Goal: Task Accomplishment & Management: Complete application form

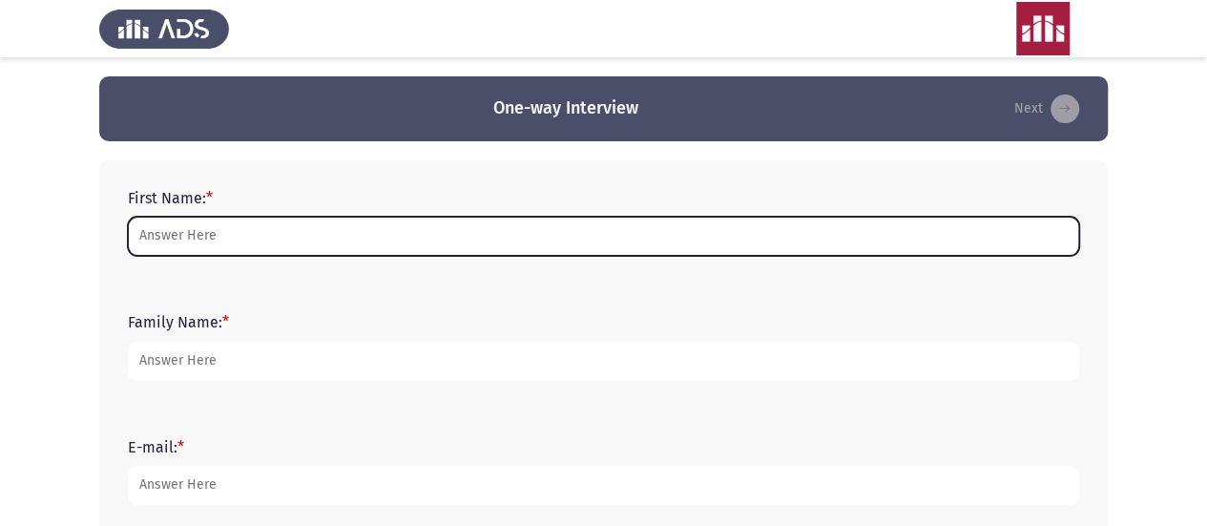
click at [406, 240] on input "First Name: *" at bounding box center [603, 236] width 951 height 39
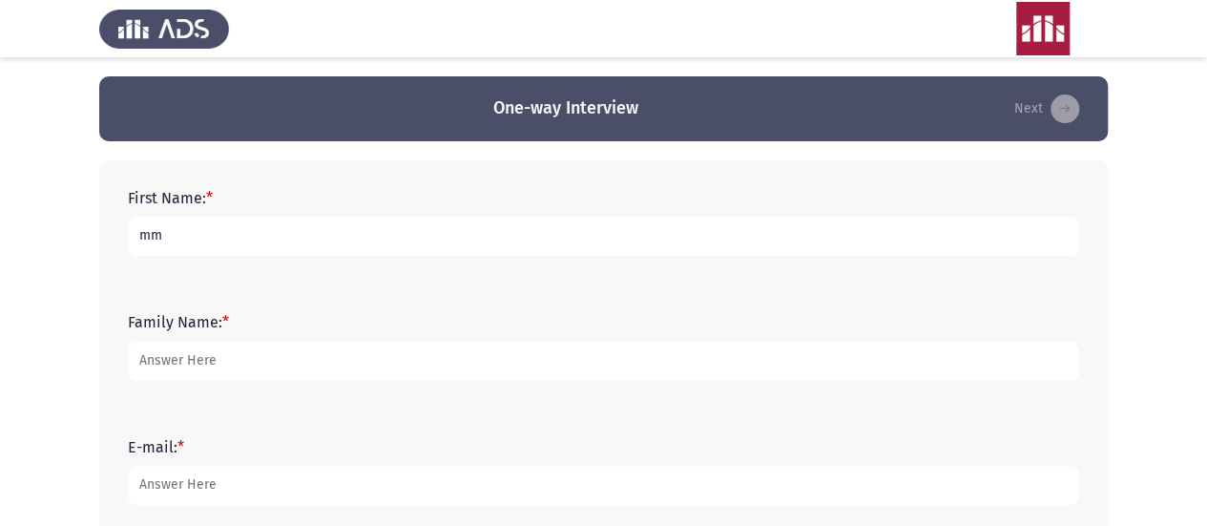
type input "mm"
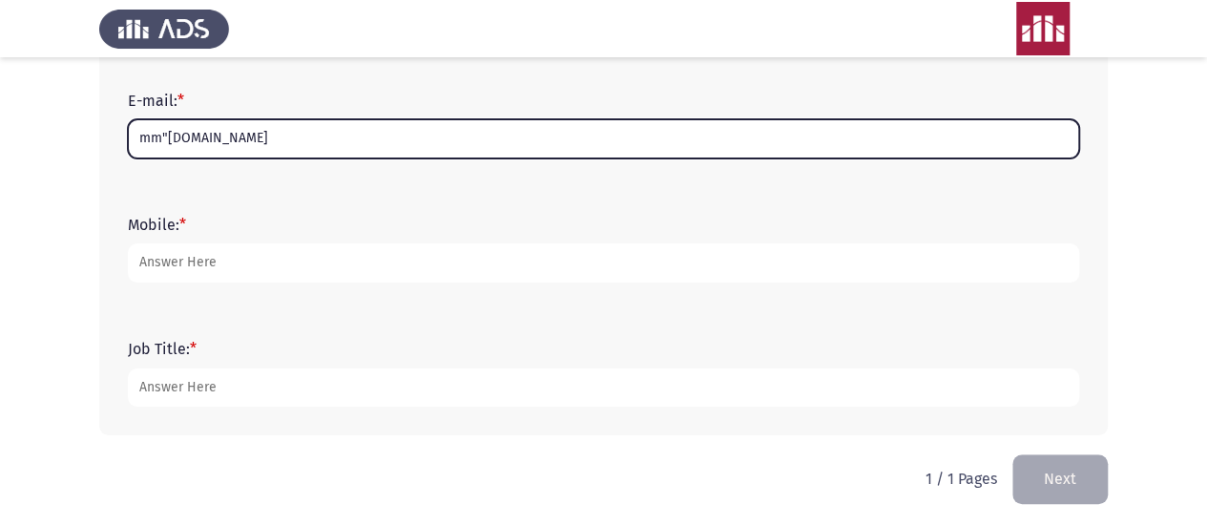
click at [168, 142] on input "mm"mm.com" at bounding box center [603, 138] width 951 height 39
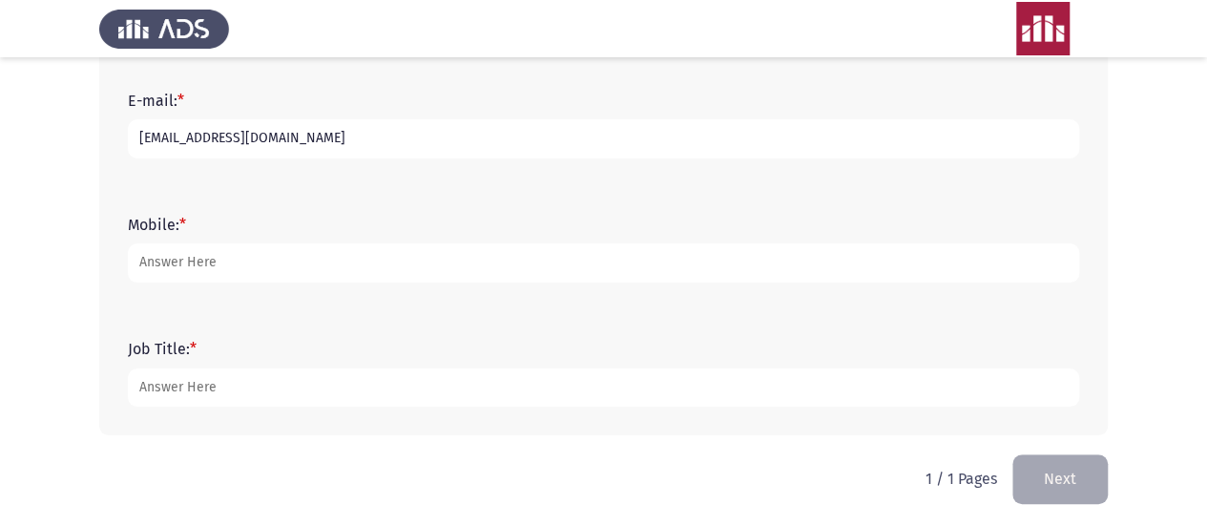
type input "mm@mm.com"
click at [223, 283] on div "Mobile: *" at bounding box center [603, 249] width 970 height 86
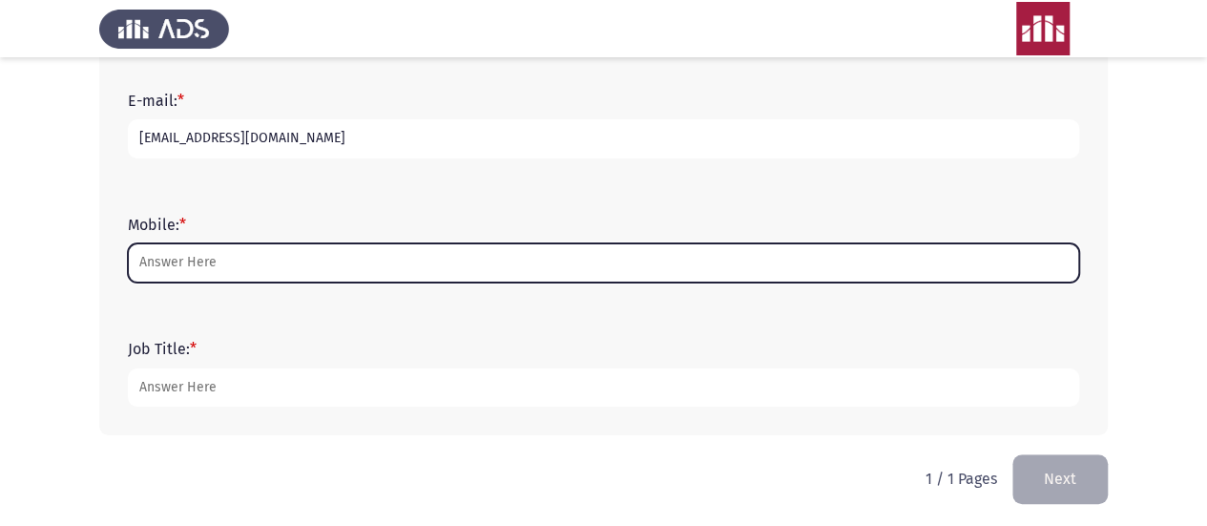
click at [216, 270] on input "Mobile: *" at bounding box center [603, 262] width 951 height 39
type input "-"
type input "0100"
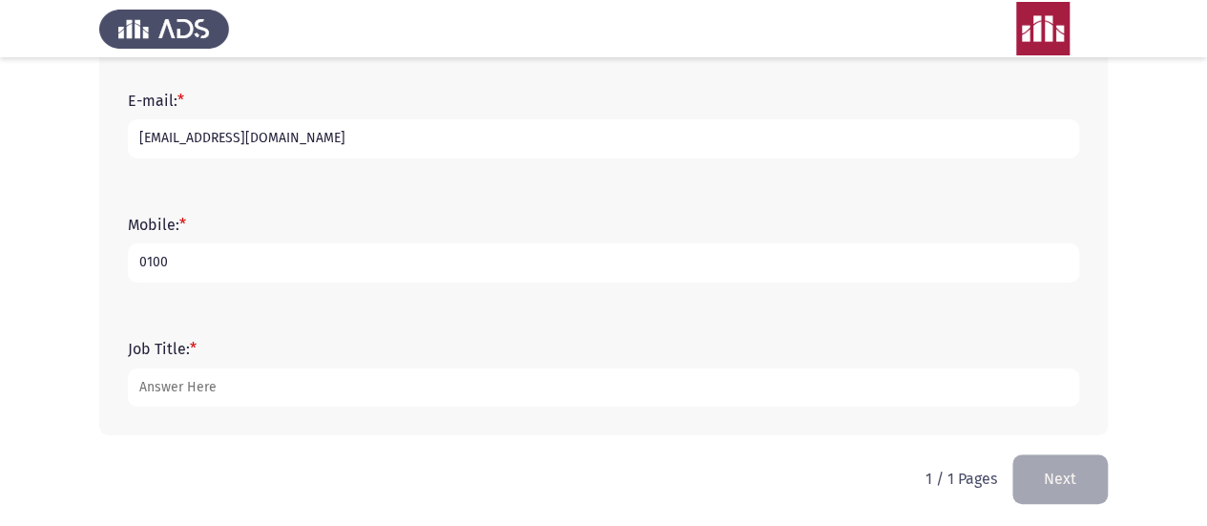
drag, startPoint x: 204, startPoint y: 407, endPoint x: 202, endPoint y: 397, distance: 10.7
click at [202, 397] on div "Job Title: *" at bounding box center [603, 373] width 970 height 86
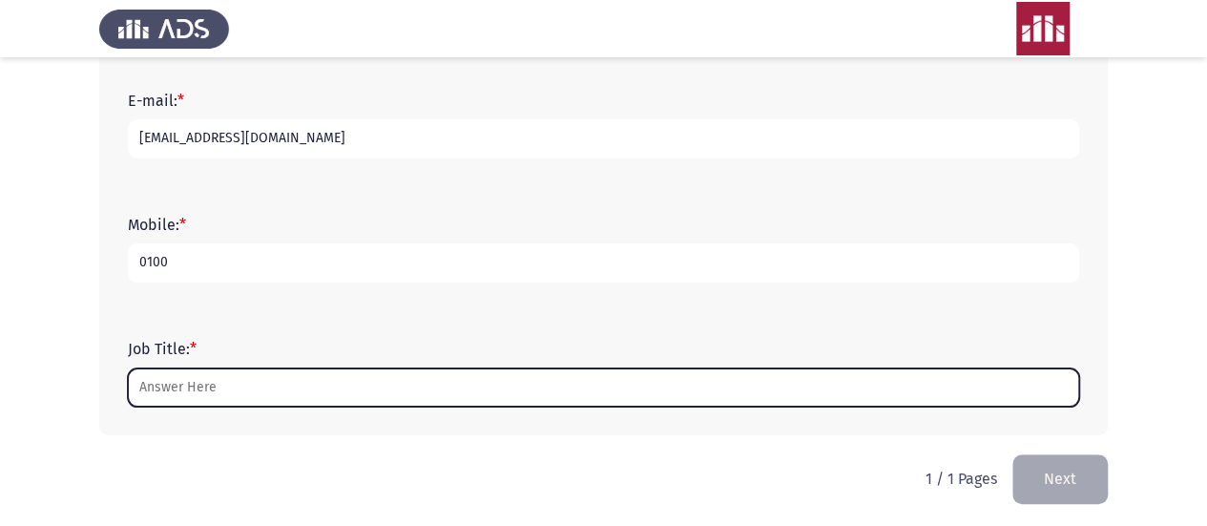
click at [202, 397] on input "Job Title: *" at bounding box center [603, 387] width 951 height 39
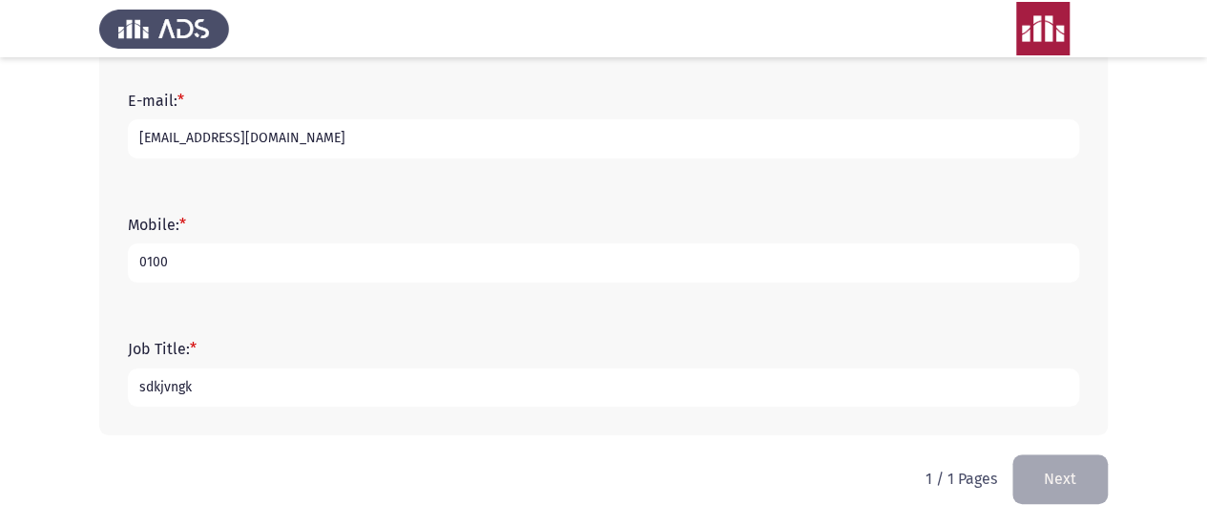
type input "sdkjvngk"
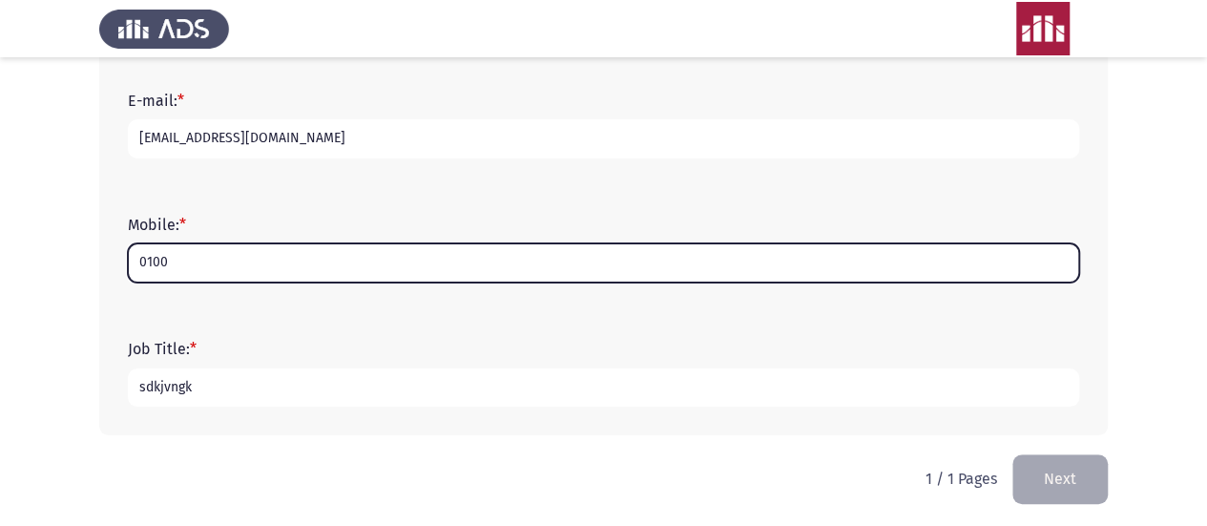
click at [538, 257] on input "0100" at bounding box center [603, 262] width 951 height 39
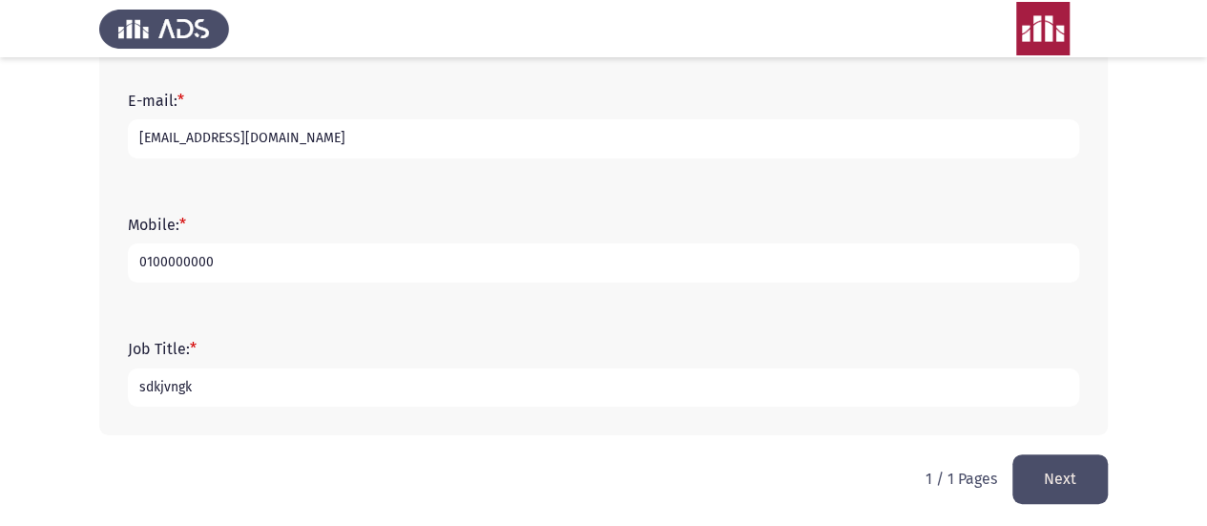
type input "0100000000"
click at [1082, 485] on button "Next" at bounding box center [1059, 478] width 95 height 49
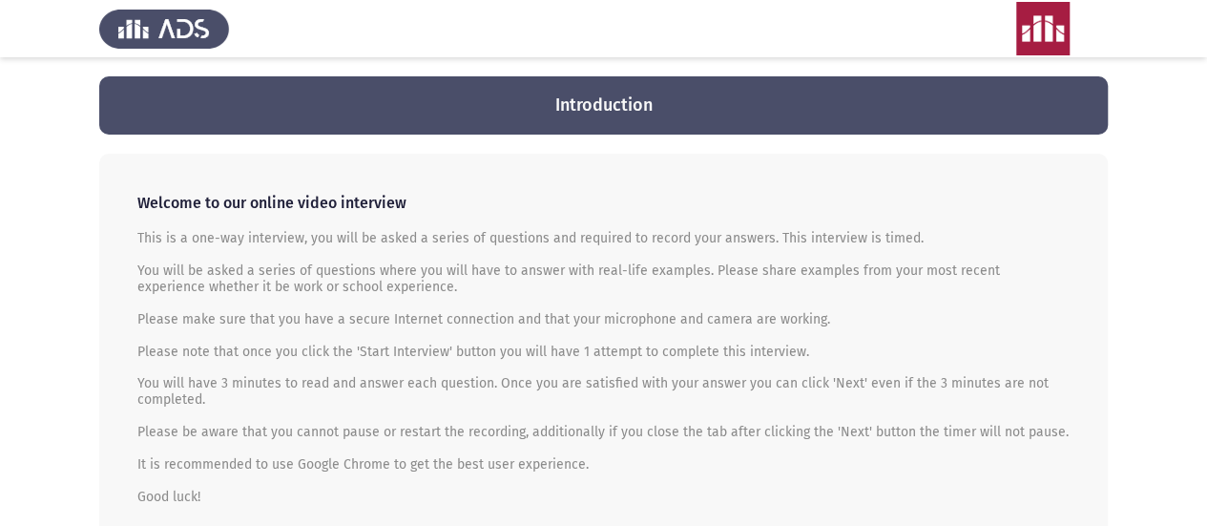
scroll to position [235, 0]
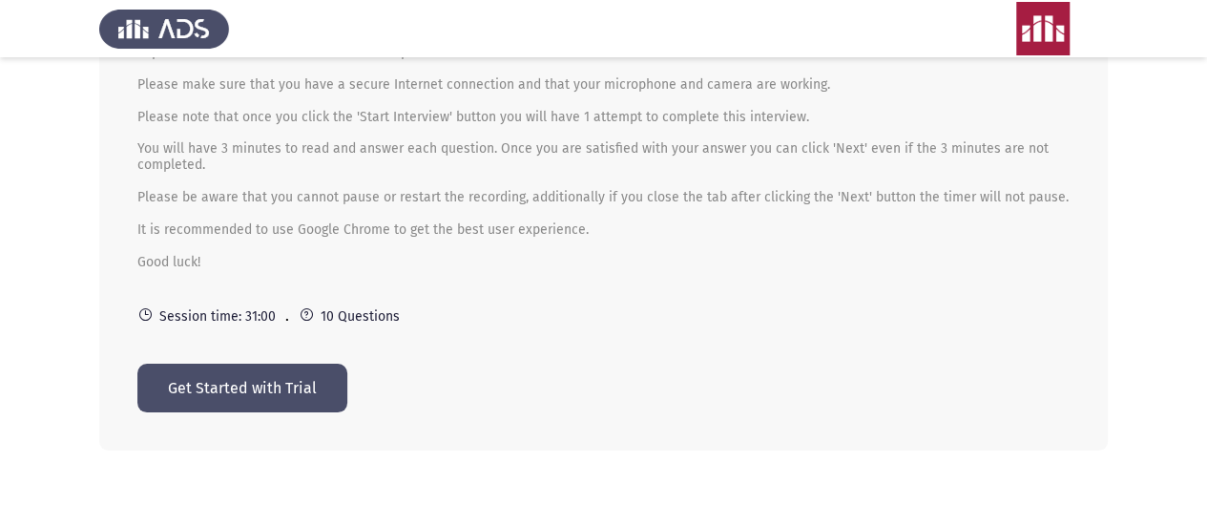
click at [283, 358] on div "Welcome to our online video interview This is a one-way interview, you will be …" at bounding box center [603, 184] width 1009 height 531
click at [295, 377] on button "Get Started with Trial" at bounding box center [242, 388] width 210 height 49
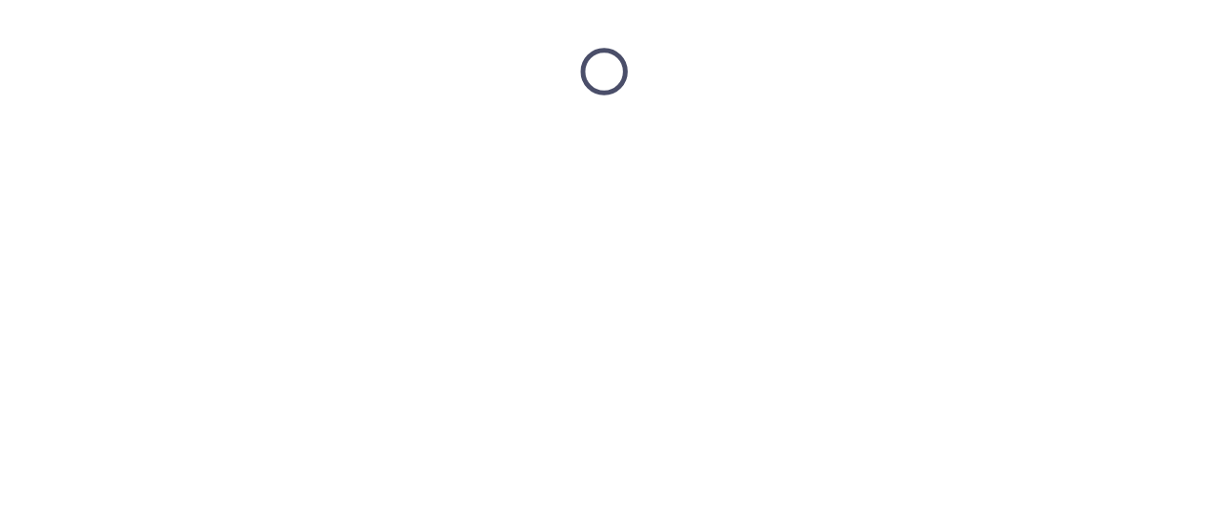
scroll to position [0, 0]
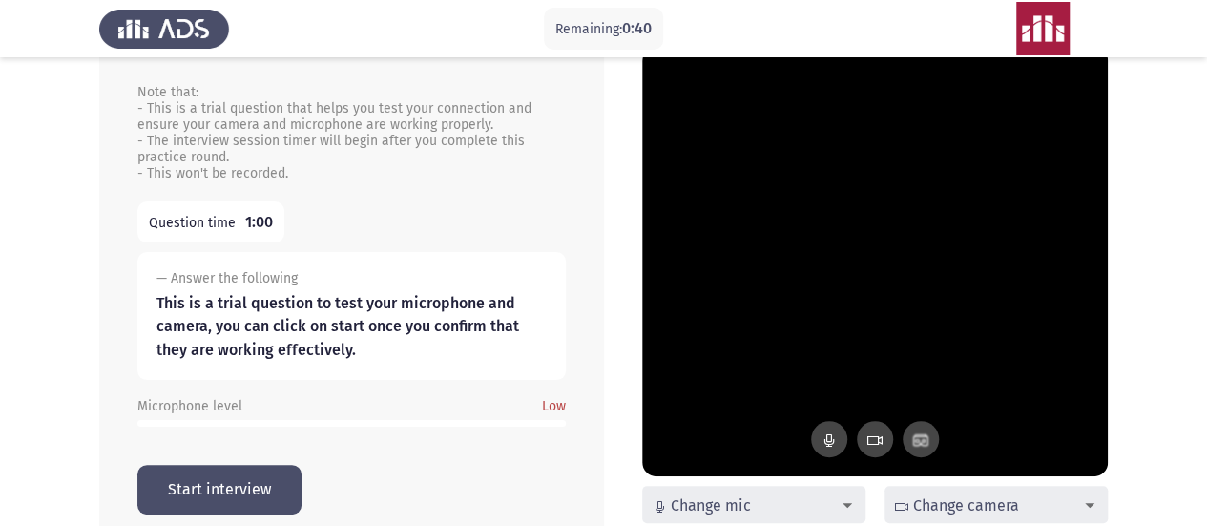
scroll to position [105, 0]
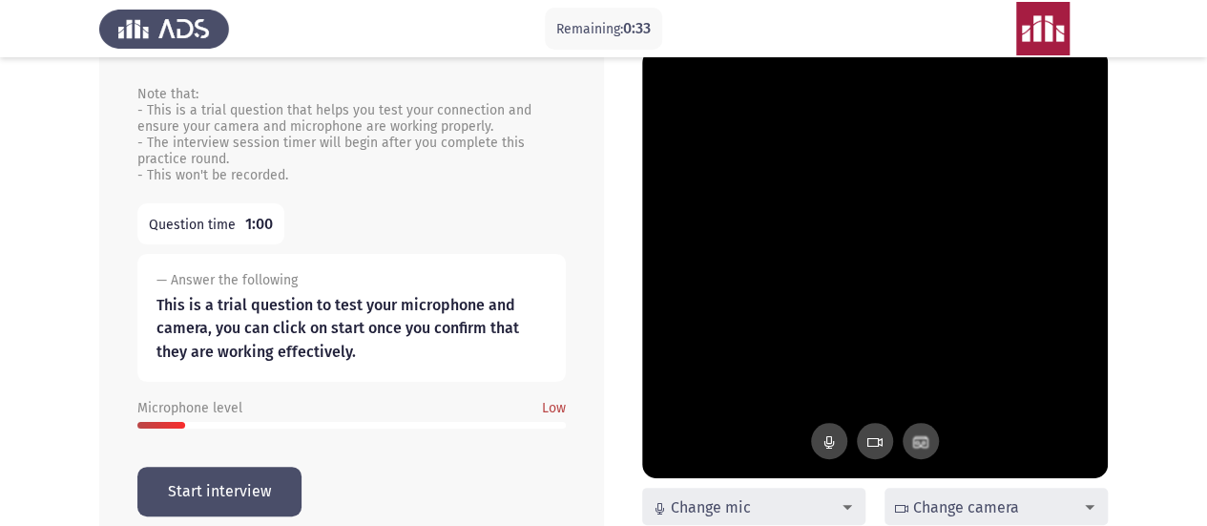
click at [259, 485] on button "Start interview" at bounding box center [219, 491] width 164 height 49
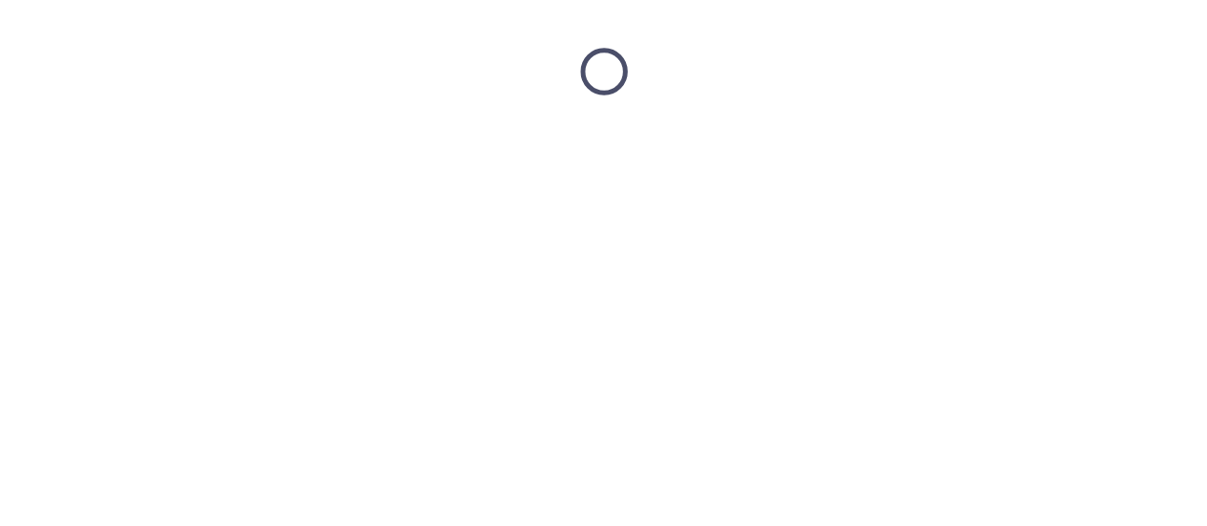
scroll to position [0, 0]
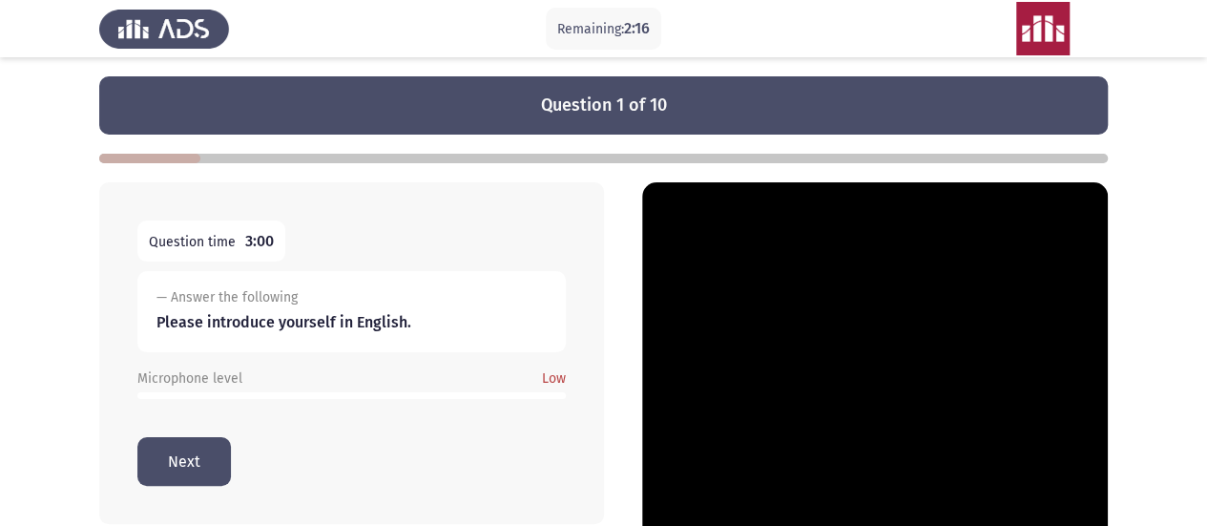
click at [207, 457] on button "Next" at bounding box center [184, 461] width 94 height 49
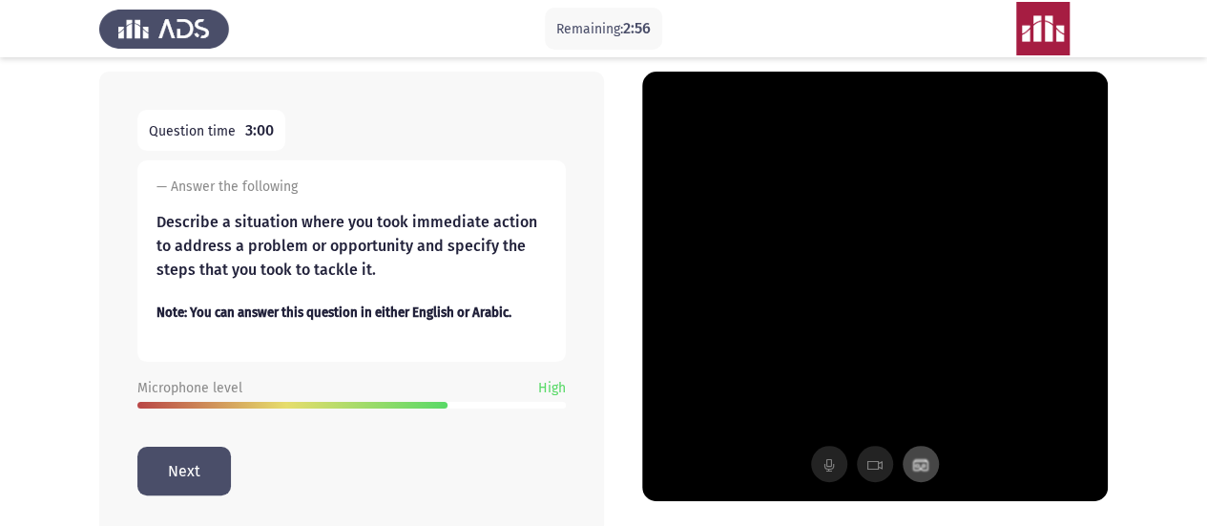
scroll to position [126, 0]
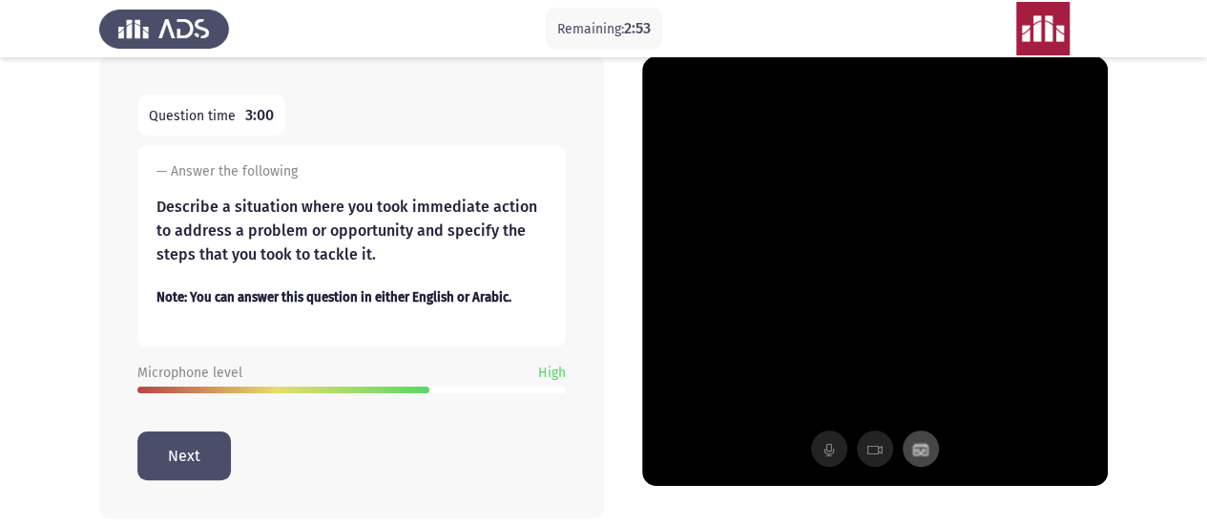
click at [146, 456] on button "Next" at bounding box center [184, 455] width 94 height 49
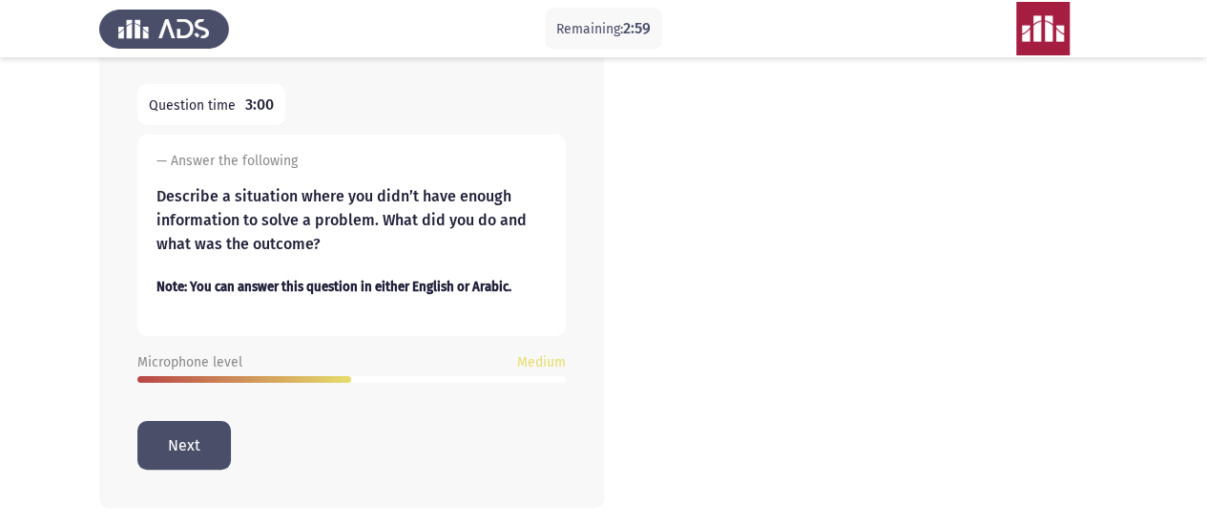
scroll to position [139, 0]
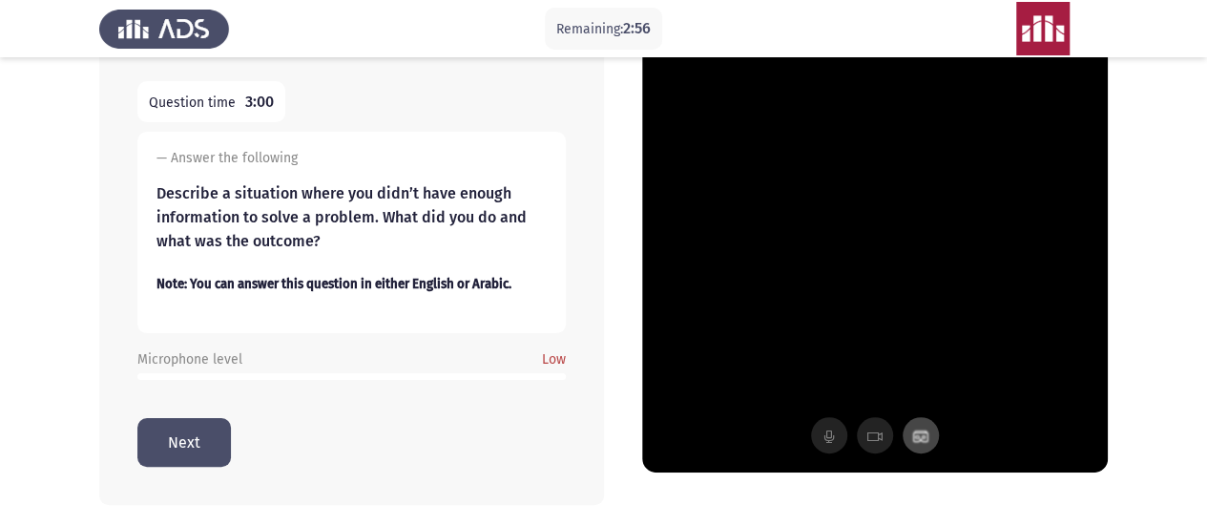
click at [195, 443] on button "Next" at bounding box center [184, 442] width 94 height 49
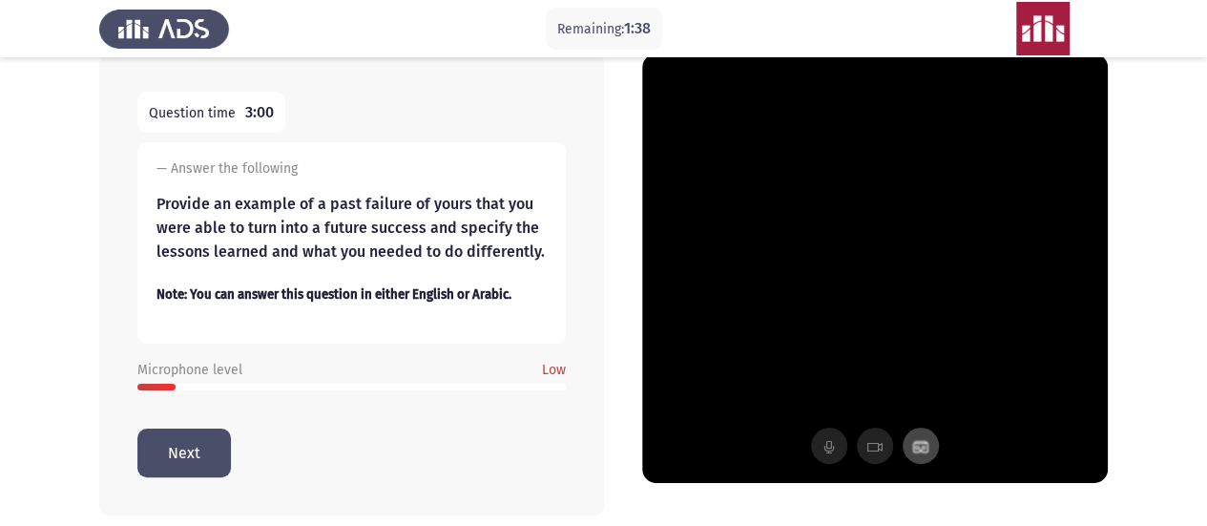
scroll to position [195, 0]
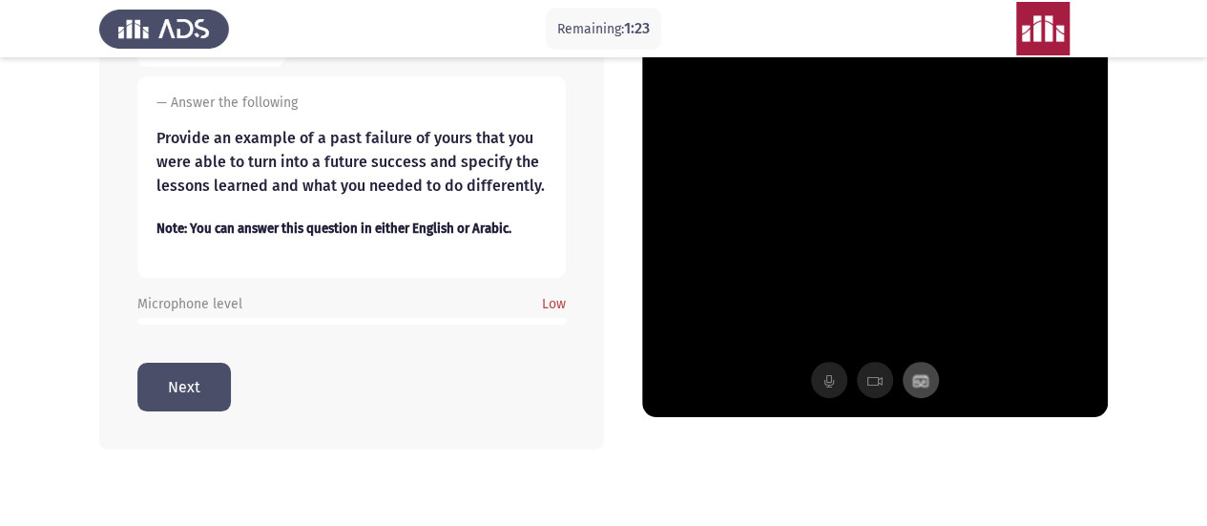
click at [179, 394] on button "Next" at bounding box center [184, 387] width 94 height 49
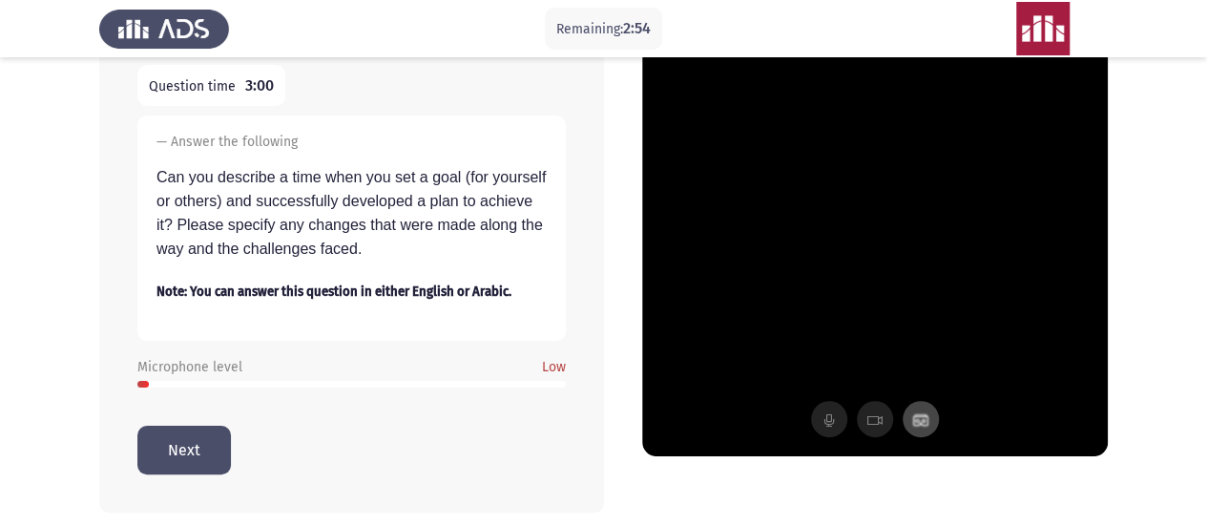
scroll to position [156, 0]
click at [16, 427] on app-assessment-container "Remaining: 2:20 Question 5 of 10 Question time 3:00 — Answer the following Can …" at bounding box center [603, 216] width 1207 height 592
click at [212, 443] on button "Next" at bounding box center [184, 449] width 94 height 49
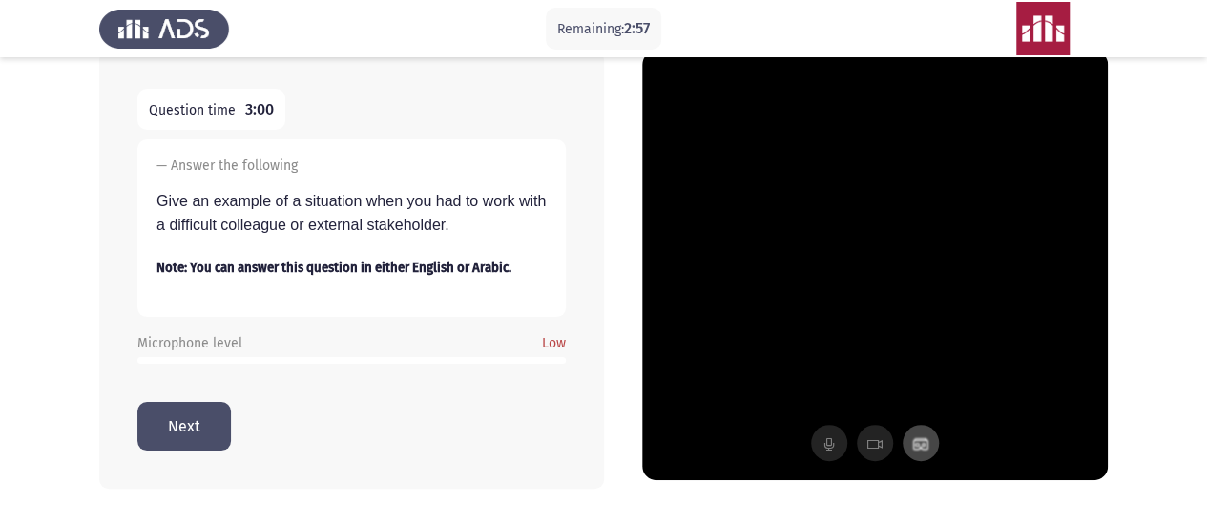
scroll to position [172, 0]
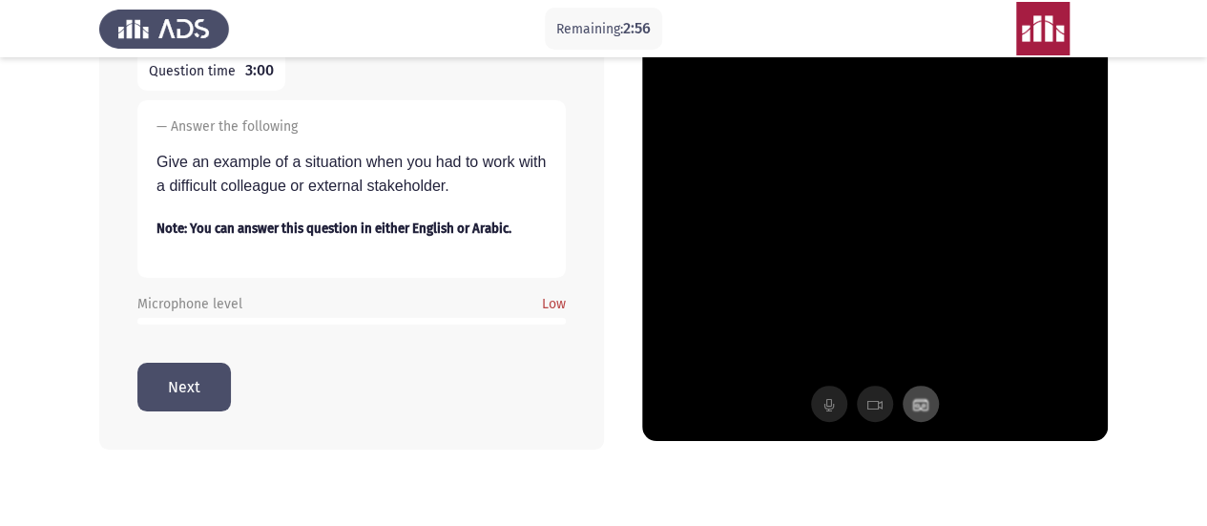
click at [177, 398] on button "Next" at bounding box center [184, 387] width 94 height 49
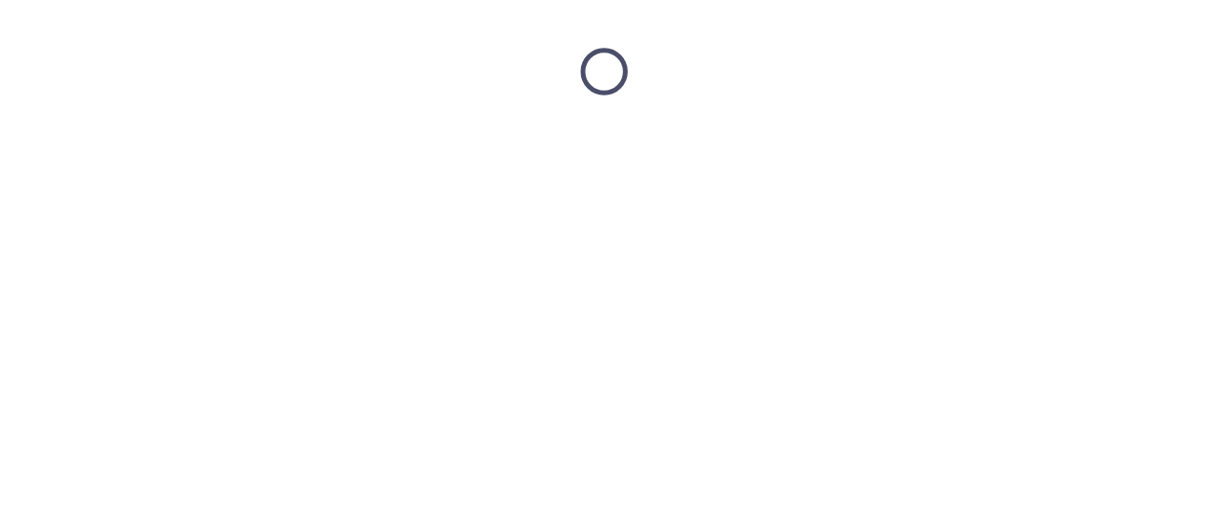
scroll to position [0, 0]
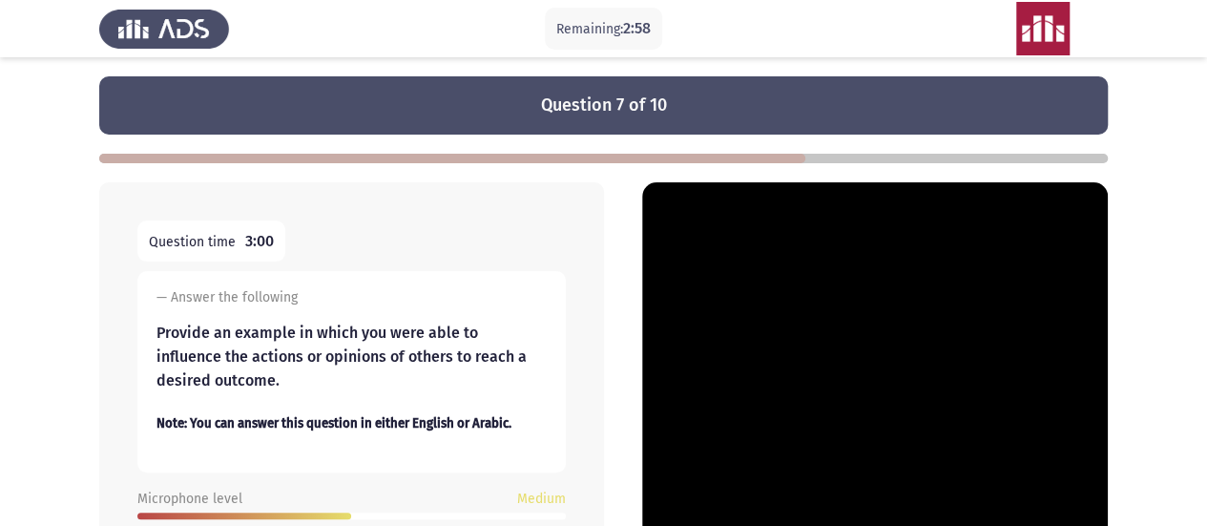
click at [0, 318] on app-assessment-container "Remaining: 2:58 Question 7 of 10 Question time 3:00 — Answer the following Prov…" at bounding box center [603, 360] width 1207 height 568
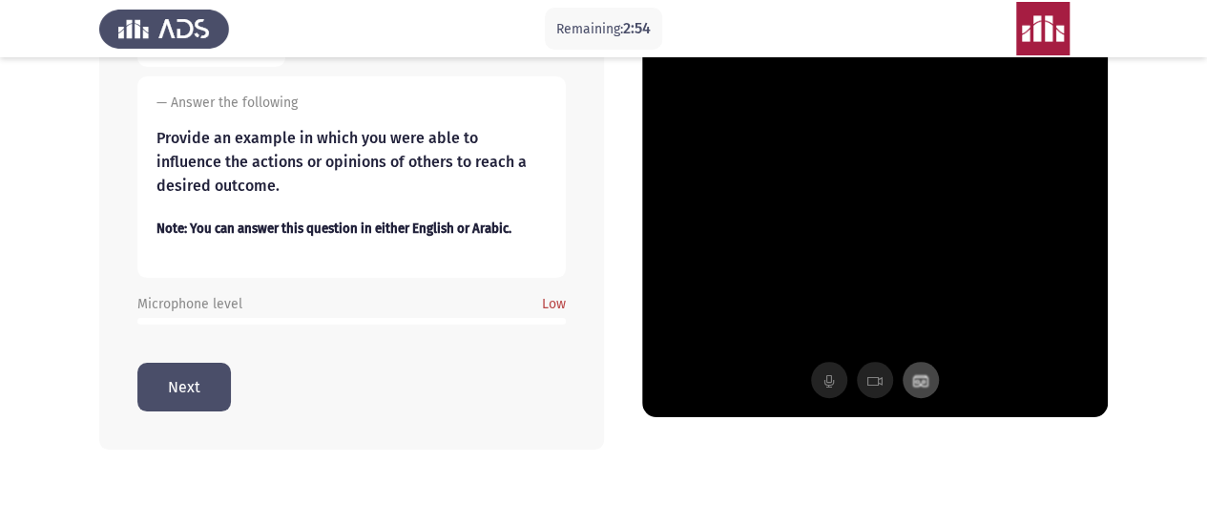
click at [177, 386] on button "Next" at bounding box center [184, 387] width 94 height 49
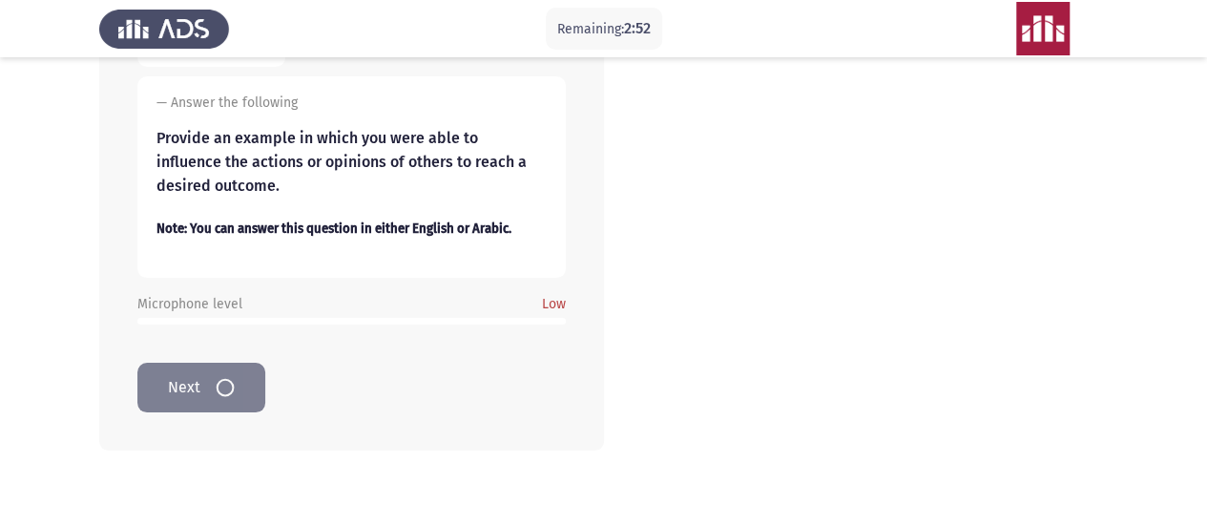
scroll to position [0, 0]
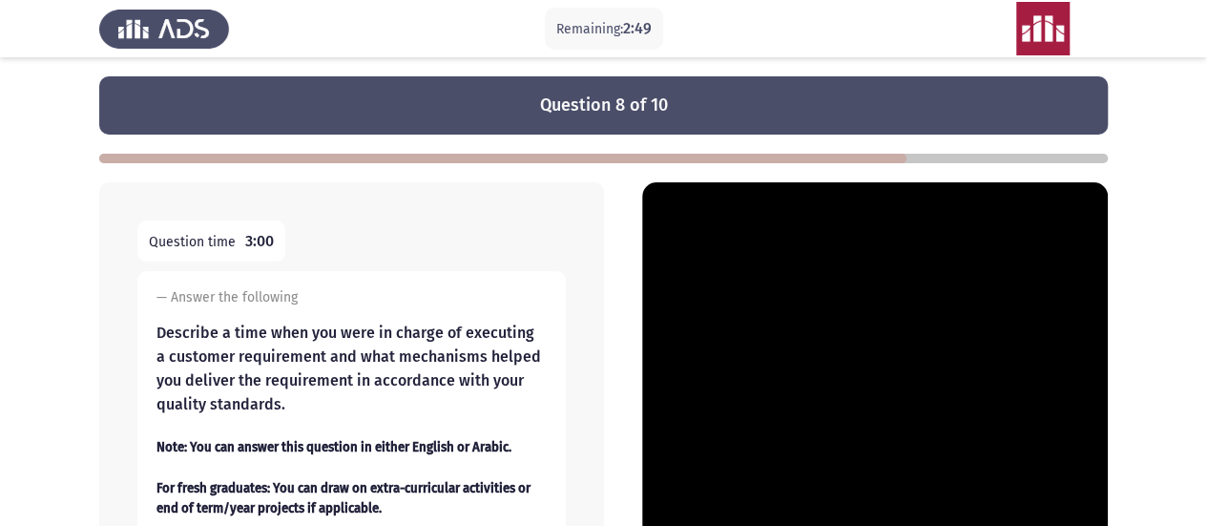
click at [53, 406] on app-assessment-container "Remaining: 2:49 Question 8 of 10 Question time 3:00 — Answer the following Desc…" at bounding box center [603, 402] width 1207 height 653
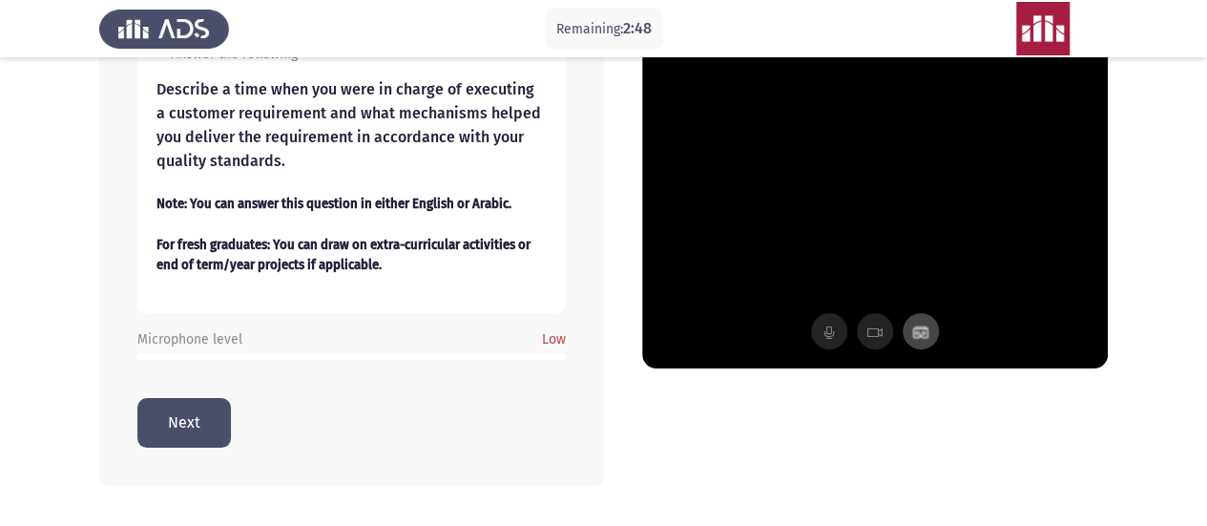
scroll to position [244, 0]
click at [189, 428] on button "Next" at bounding box center [184, 421] width 94 height 49
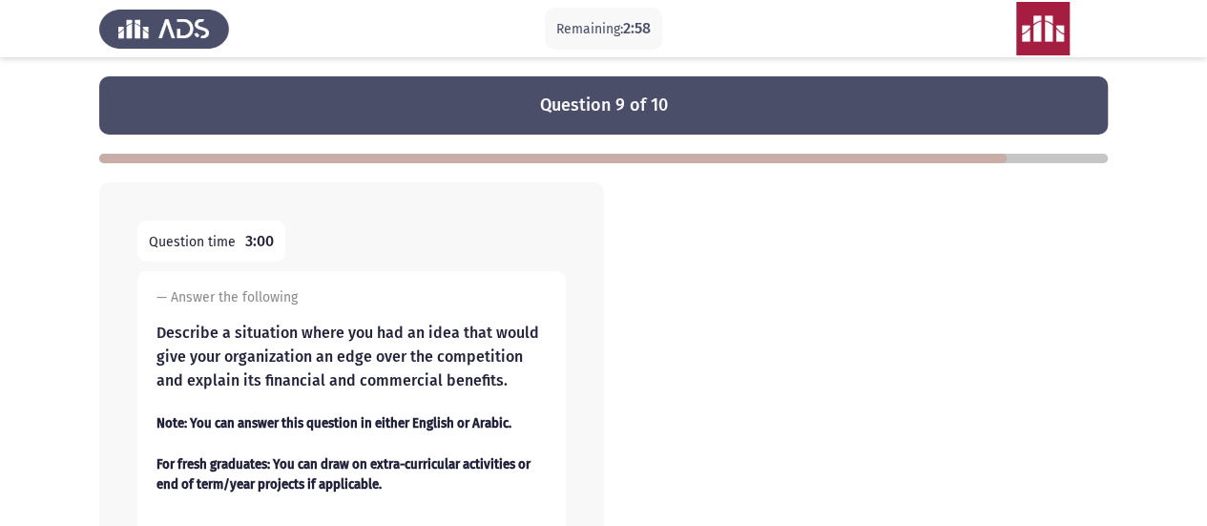
scroll to position [255, 0]
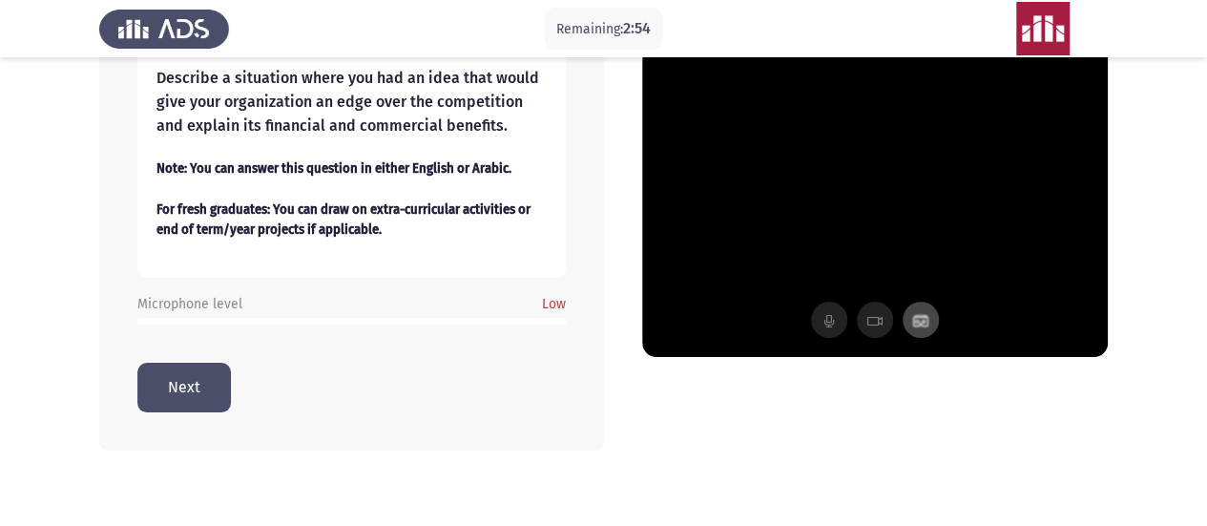
click at [195, 390] on button "Next" at bounding box center [184, 387] width 94 height 49
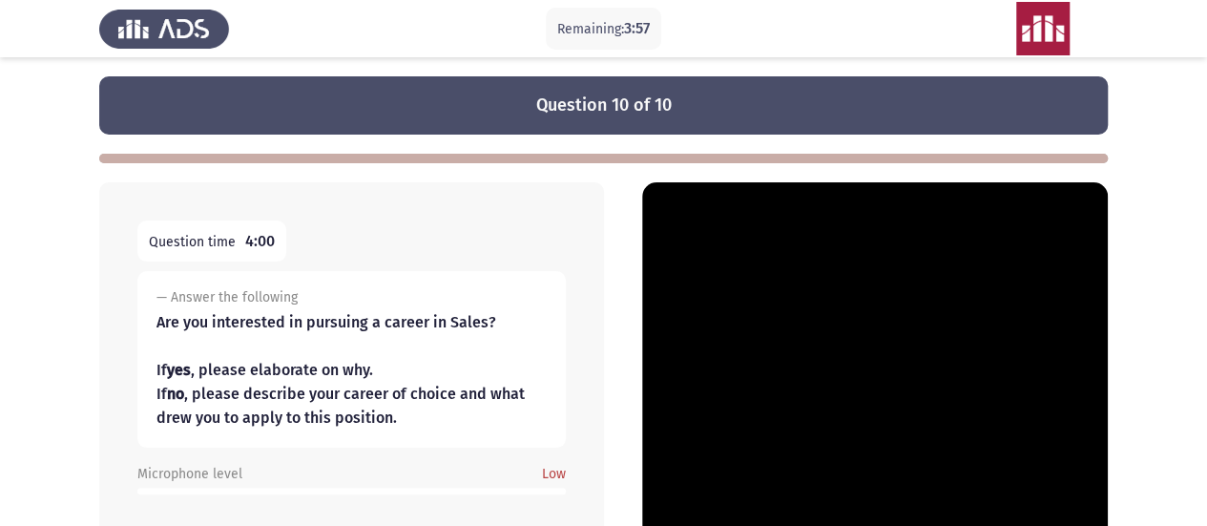
scroll to position [169, 0]
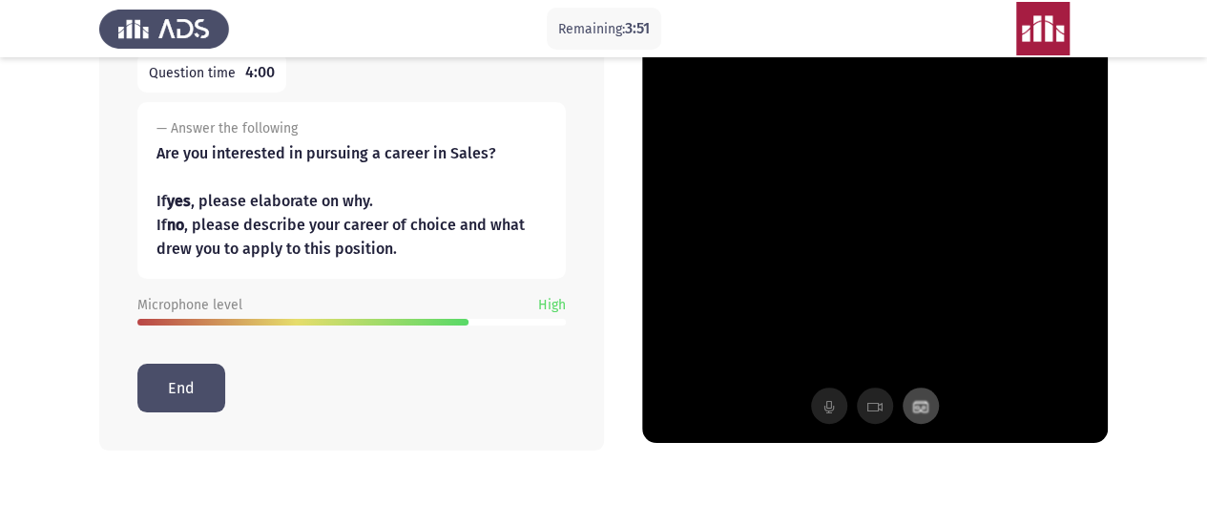
click at [197, 392] on button "End" at bounding box center [181, 388] width 88 height 49
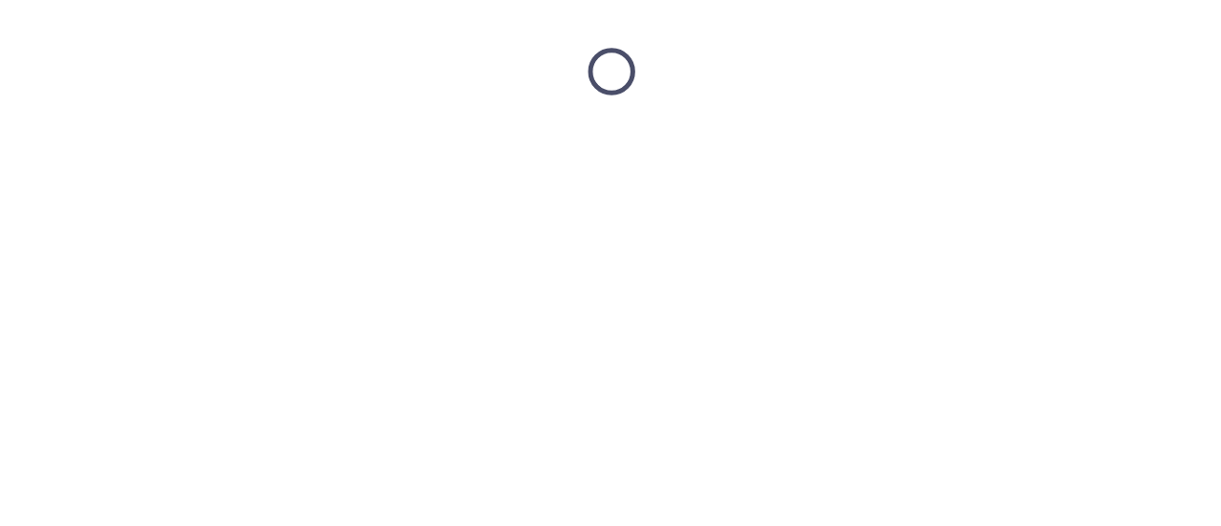
scroll to position [0, 0]
